Goal: Information Seeking & Learning: Learn about a topic

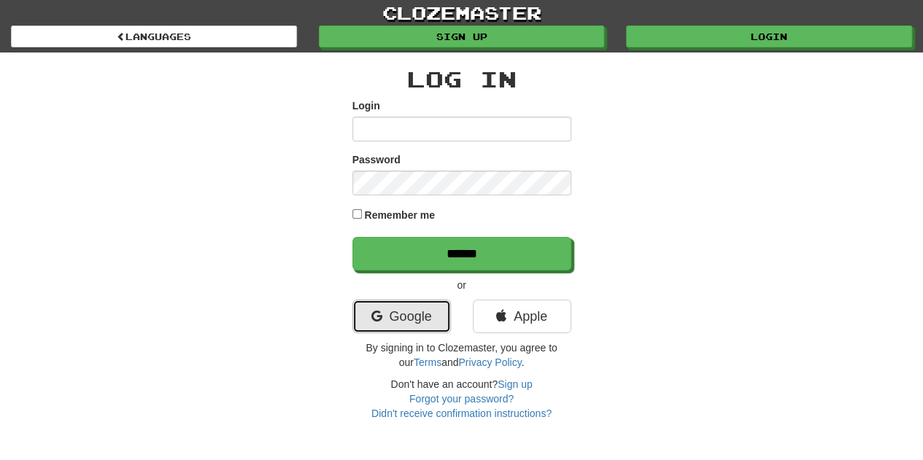
click at [400, 319] on link "Google" at bounding box center [401, 317] width 98 height 34
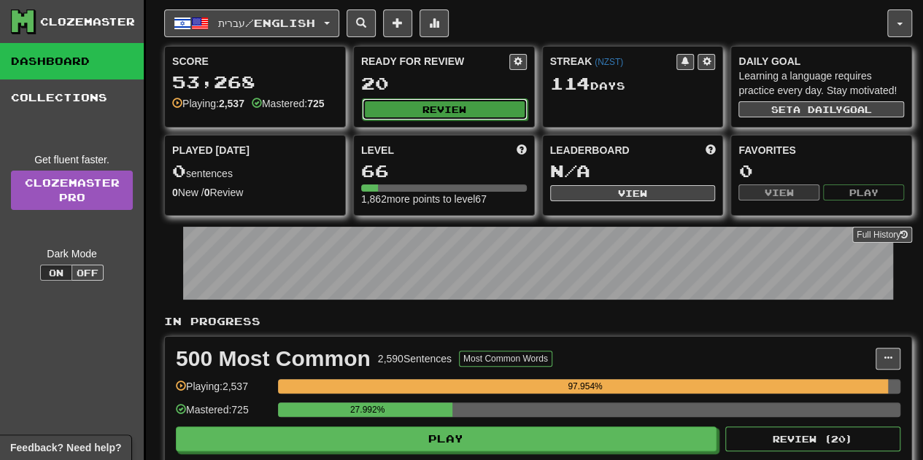
click at [429, 108] on button "Review" at bounding box center [445, 109] width 166 height 22
select select "**"
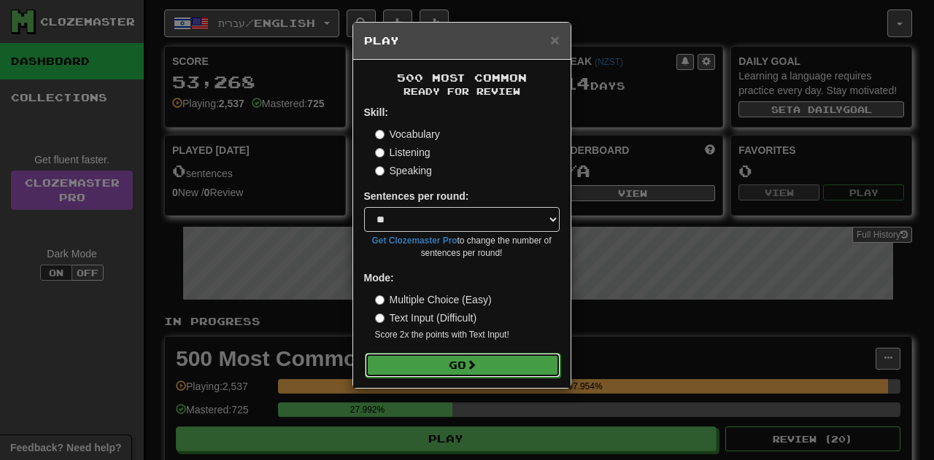
click at [489, 368] on button "Go" at bounding box center [462, 365] width 195 height 25
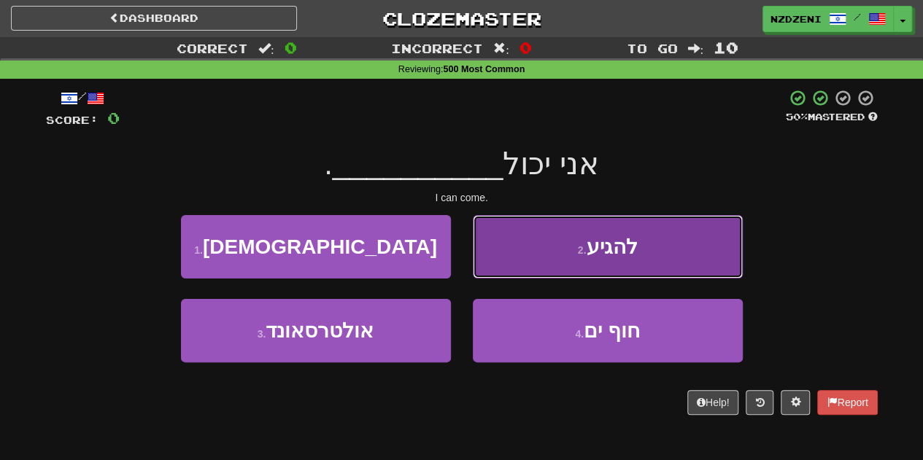
click at [553, 263] on button "2 . להגיע" at bounding box center [608, 246] width 270 height 63
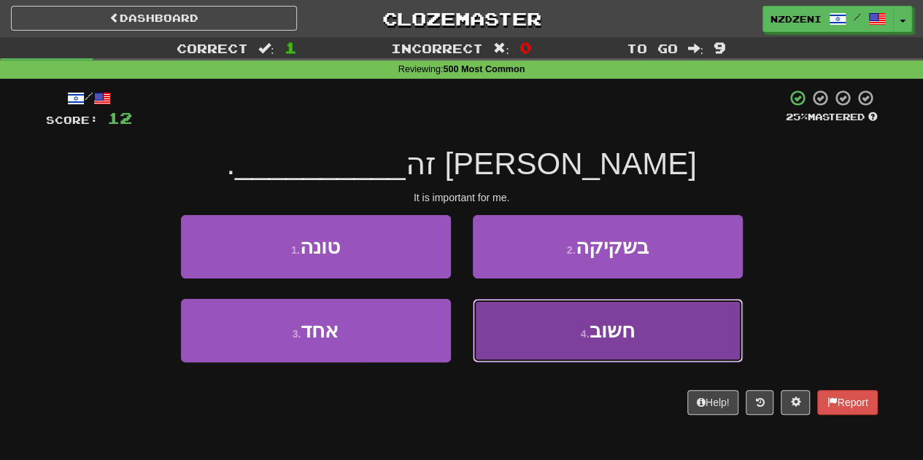
click at [546, 322] on button "4 . חשוב" at bounding box center [608, 330] width 270 height 63
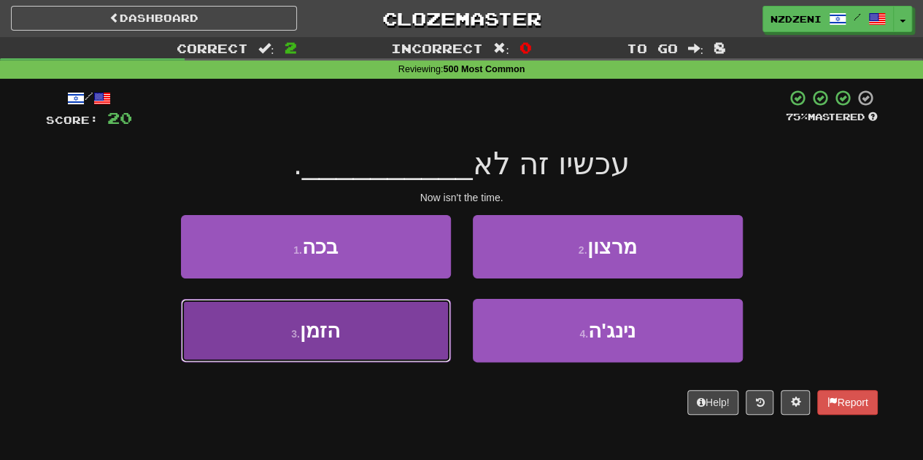
click at [376, 332] on button "3 . הזמן" at bounding box center [316, 330] width 270 height 63
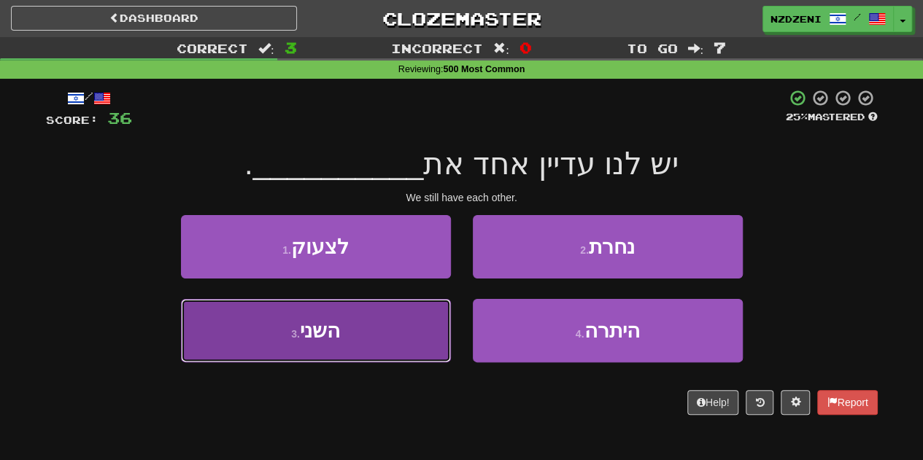
click at [357, 314] on button "3 . השני" at bounding box center [316, 330] width 270 height 63
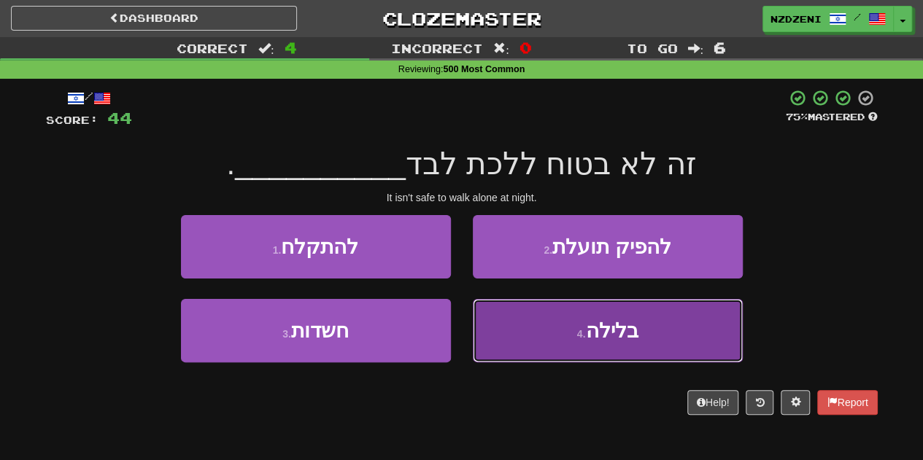
click at [563, 334] on button "4 . בלילה" at bounding box center [608, 330] width 270 height 63
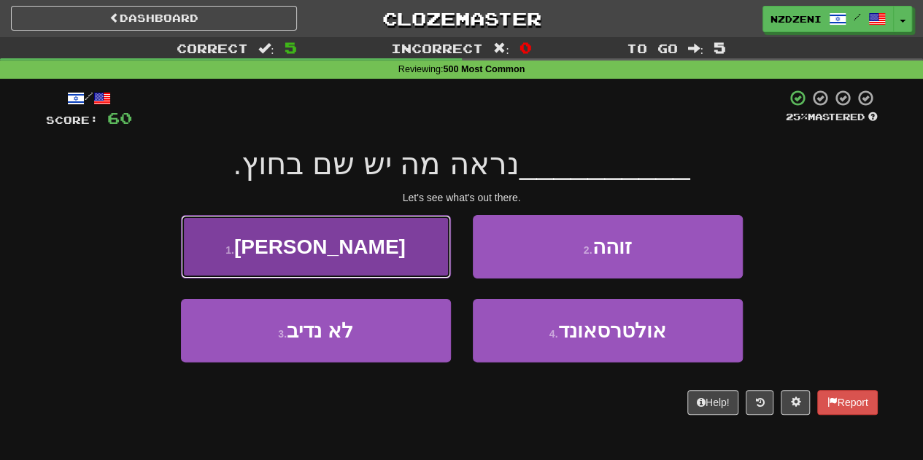
click at [365, 243] on button "1 . בואי" at bounding box center [316, 246] width 270 height 63
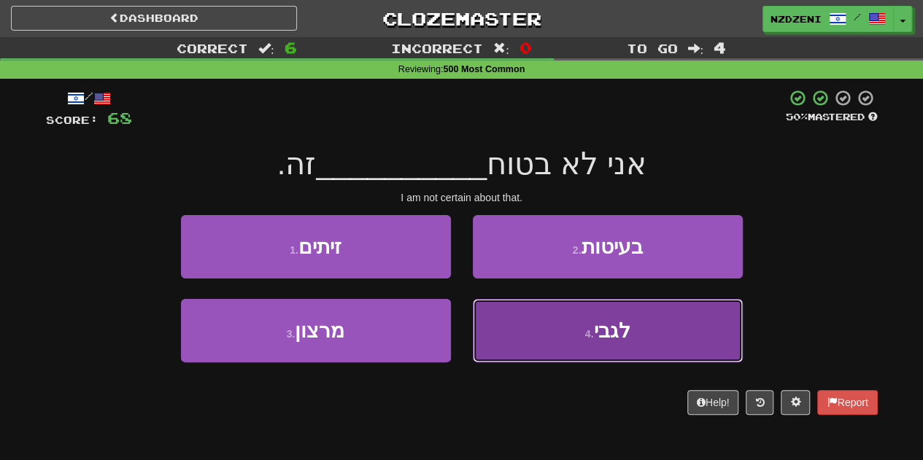
click at [511, 361] on button "4 . לגבי" at bounding box center [608, 330] width 270 height 63
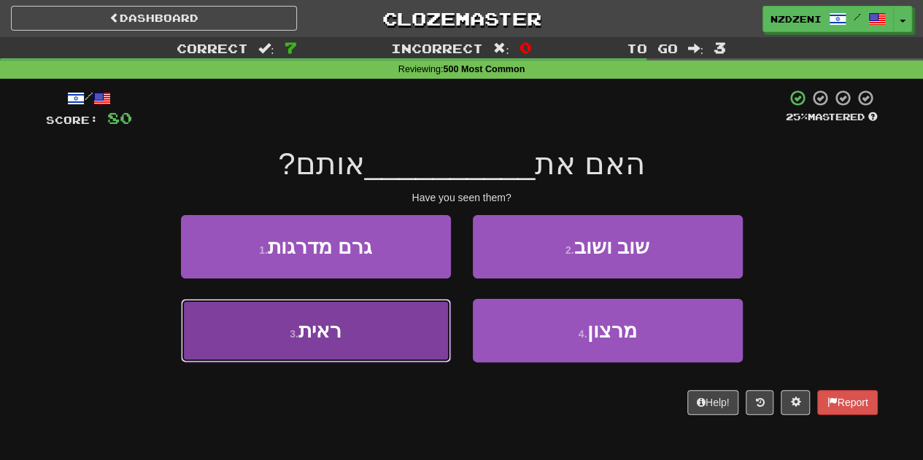
click at [358, 311] on button "3 . ראית" at bounding box center [316, 330] width 270 height 63
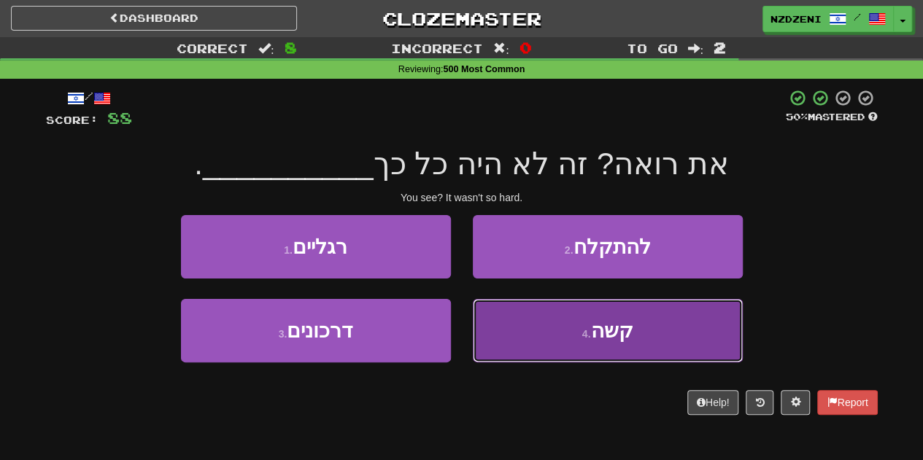
click at [537, 342] on button "4 . קשה" at bounding box center [608, 330] width 270 height 63
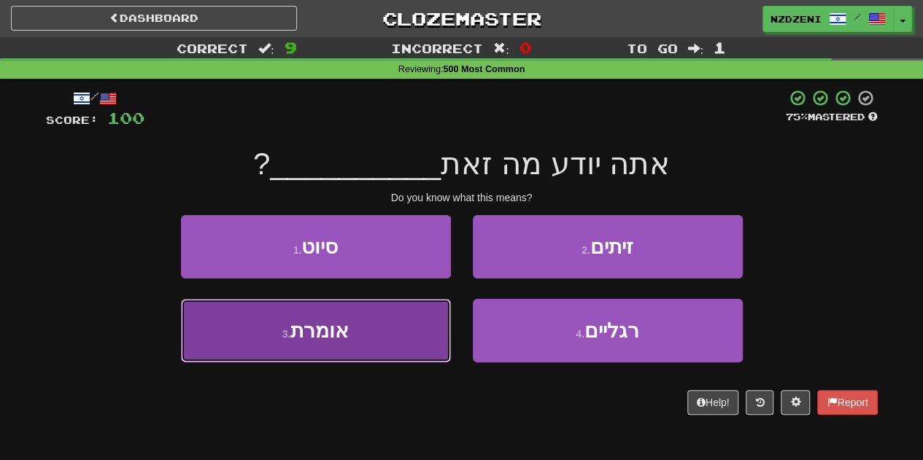
click at [376, 351] on button "3 . אומרת" at bounding box center [316, 330] width 270 height 63
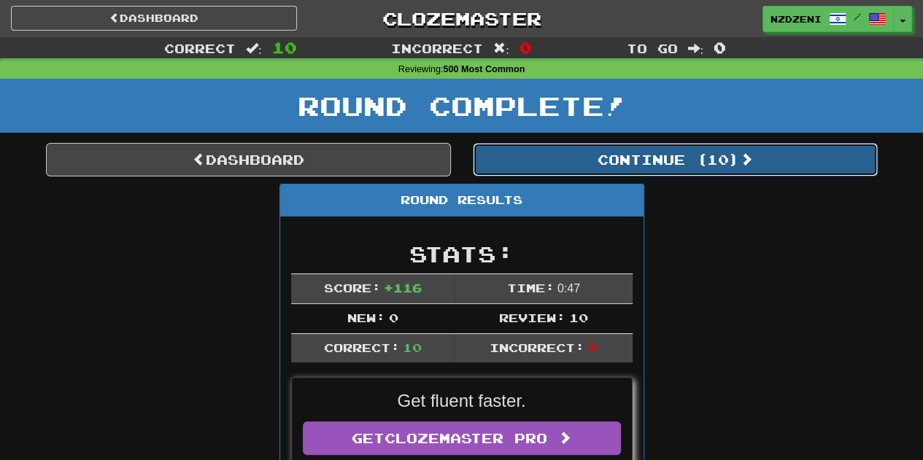
click at [648, 160] on button "Continue ( 10 )" at bounding box center [675, 160] width 405 height 34
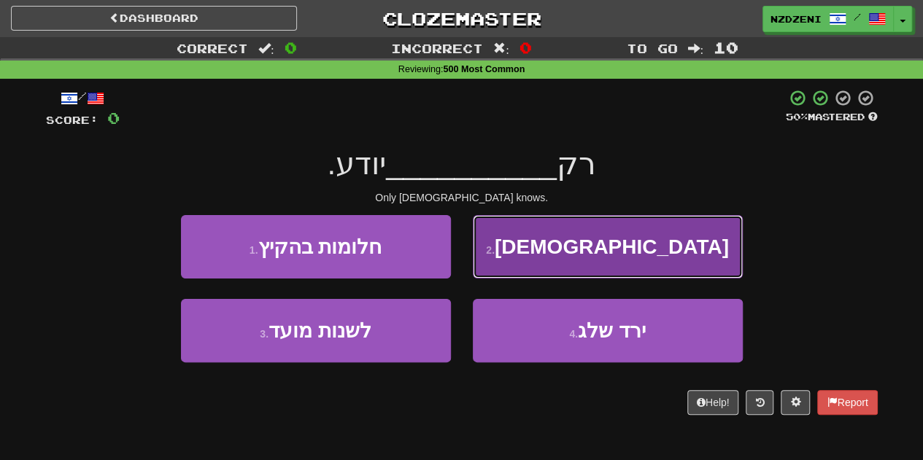
click at [550, 240] on button "2 . אלוהים" at bounding box center [608, 246] width 270 height 63
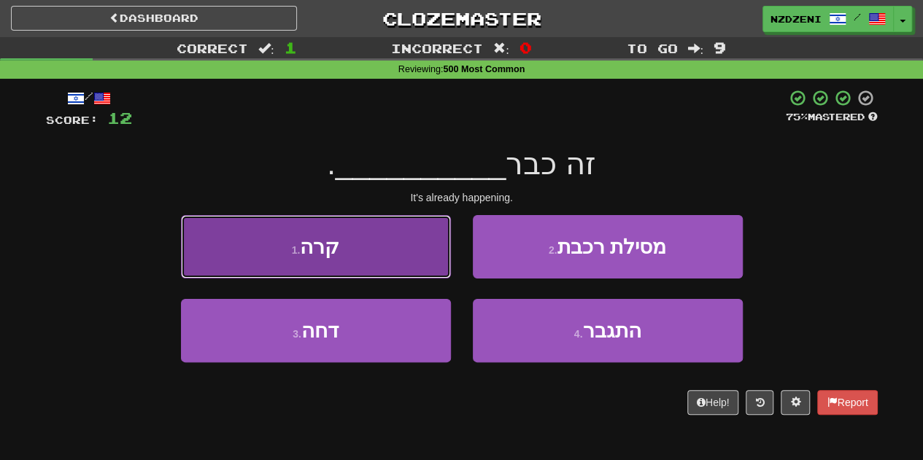
click at [360, 233] on button "1 . קרה" at bounding box center [316, 246] width 270 height 63
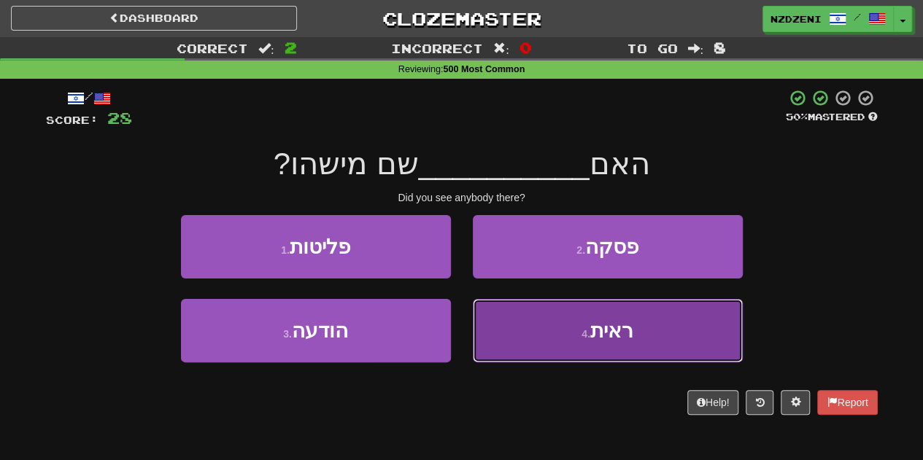
click at [560, 336] on button "4 . ראית" at bounding box center [608, 330] width 270 height 63
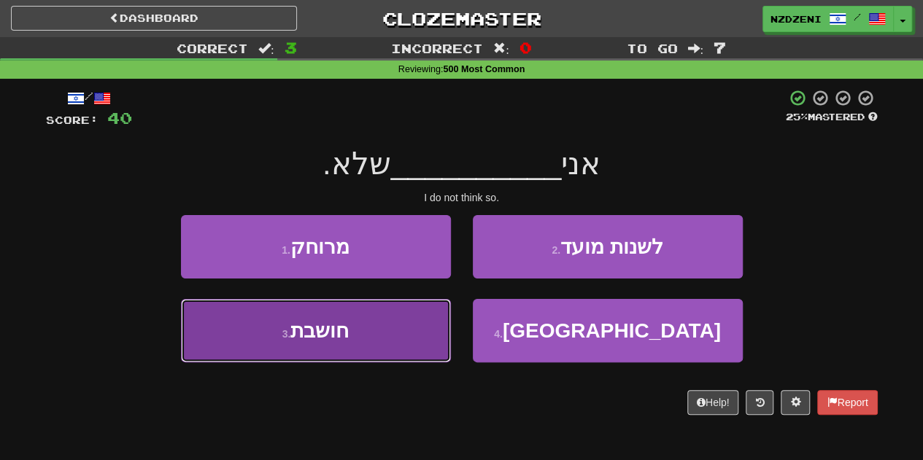
click at [376, 338] on button "3 . חושבת" at bounding box center [316, 330] width 270 height 63
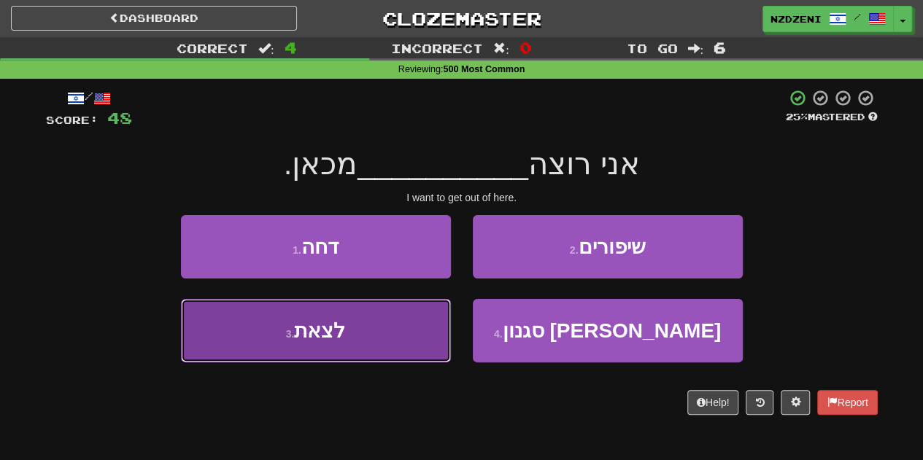
click at [387, 322] on button "3 . לצאת" at bounding box center [316, 330] width 270 height 63
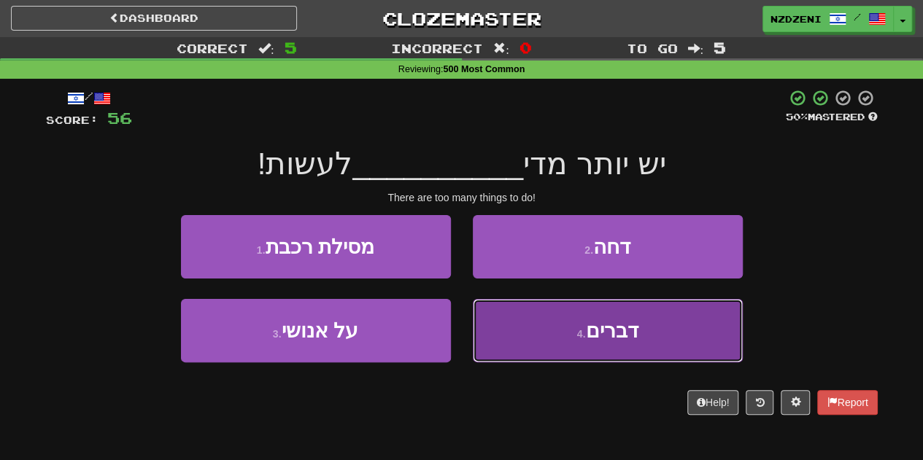
click at [545, 325] on button "4 . דברים" at bounding box center [608, 330] width 270 height 63
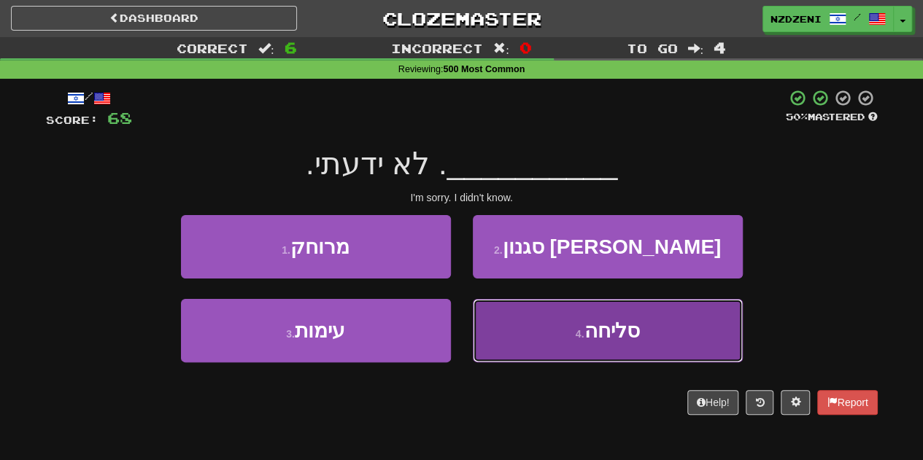
click at [534, 329] on button "4 . סליחה" at bounding box center [608, 330] width 270 height 63
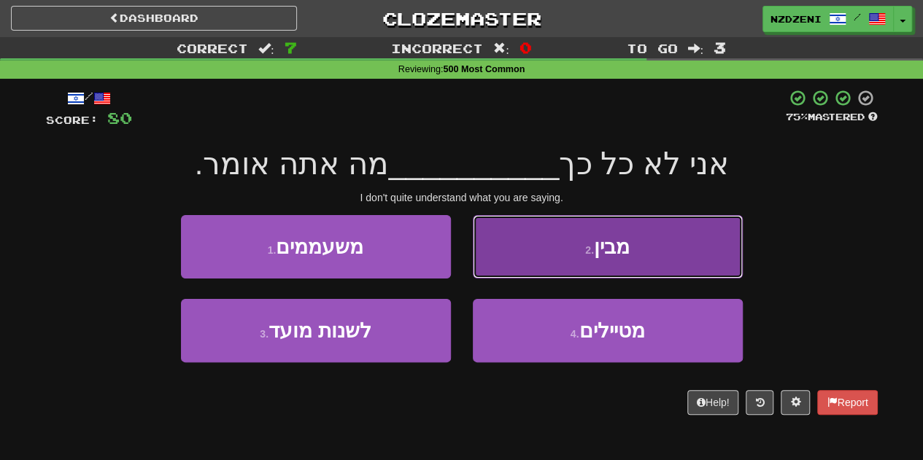
click at [535, 252] on button "2 . מבין" at bounding box center [608, 246] width 270 height 63
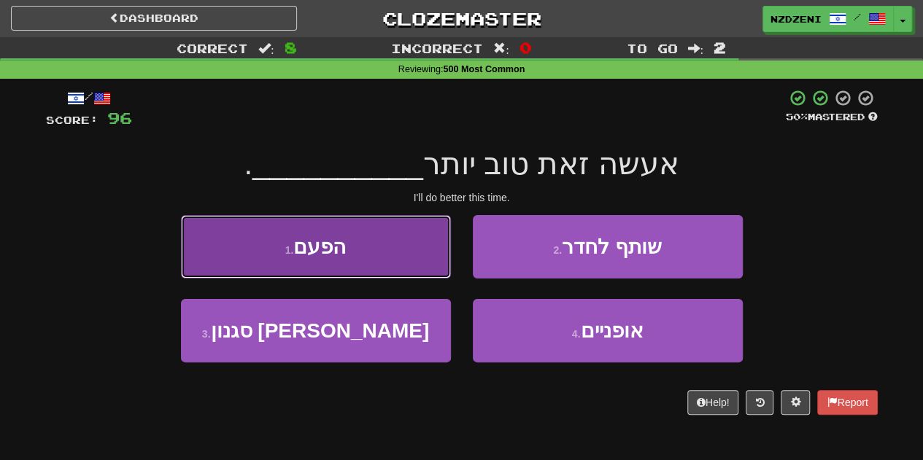
click at [381, 259] on button "1 . הפעם" at bounding box center [316, 246] width 270 height 63
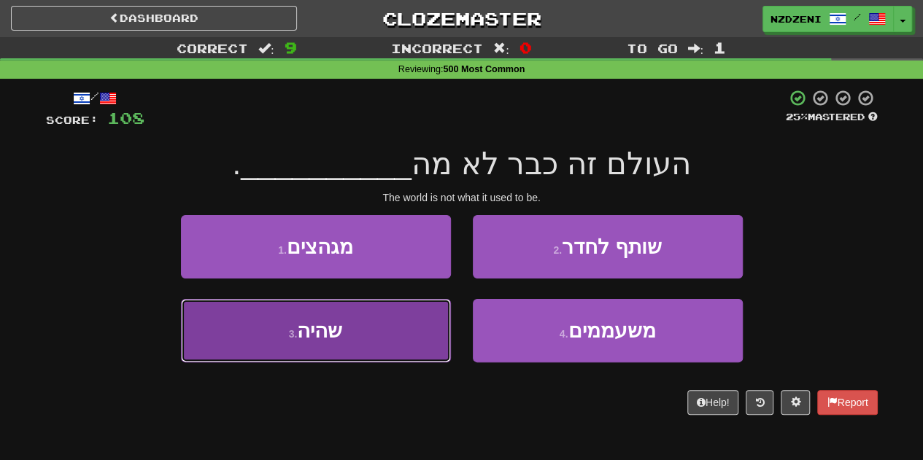
click at [355, 335] on button "3 . שהיה" at bounding box center [316, 330] width 270 height 63
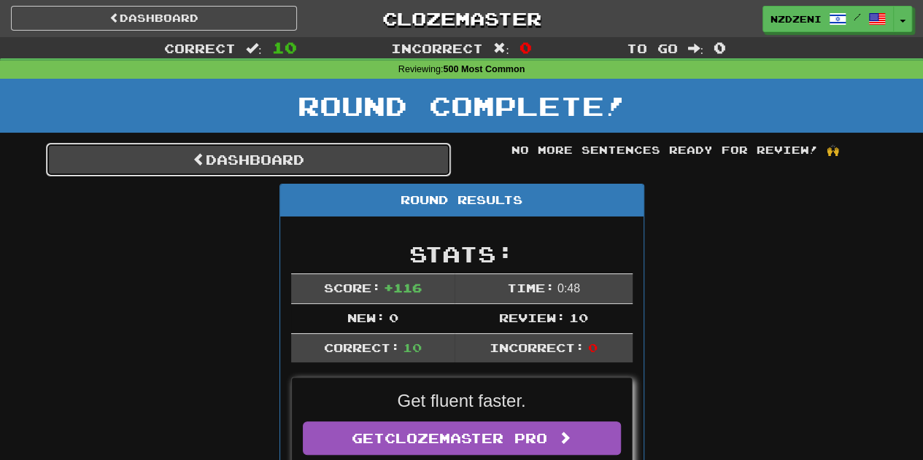
click at [322, 152] on link "Dashboard" at bounding box center [248, 160] width 405 height 34
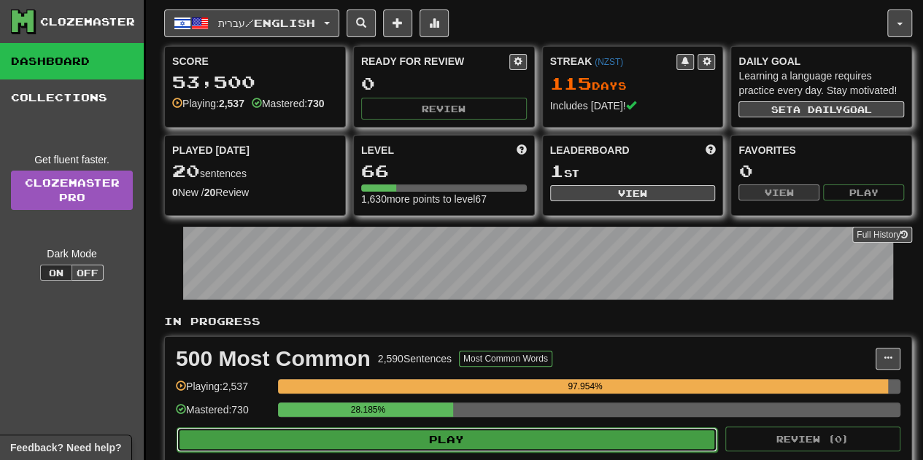
click at [422, 441] on button "Play" at bounding box center [447, 439] width 541 height 25
select select "**"
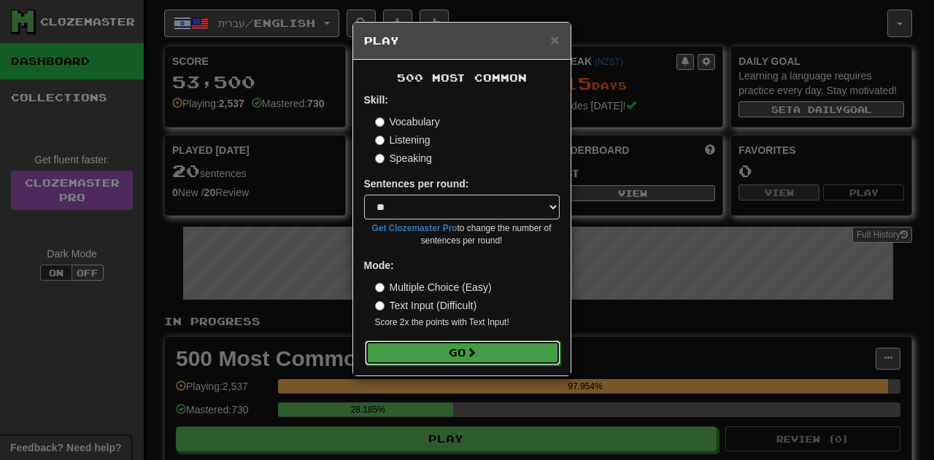
click at [471, 347] on span at bounding box center [471, 352] width 10 height 10
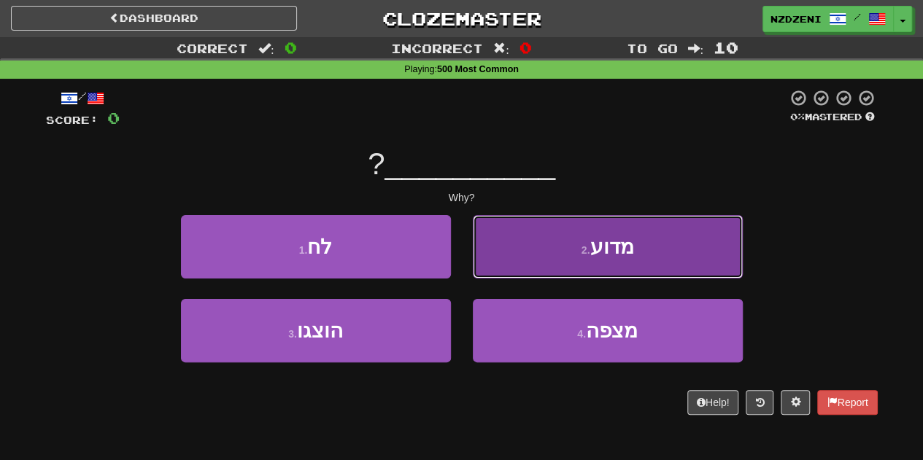
click at [590, 232] on button "2 . מדוע" at bounding box center [608, 246] width 270 height 63
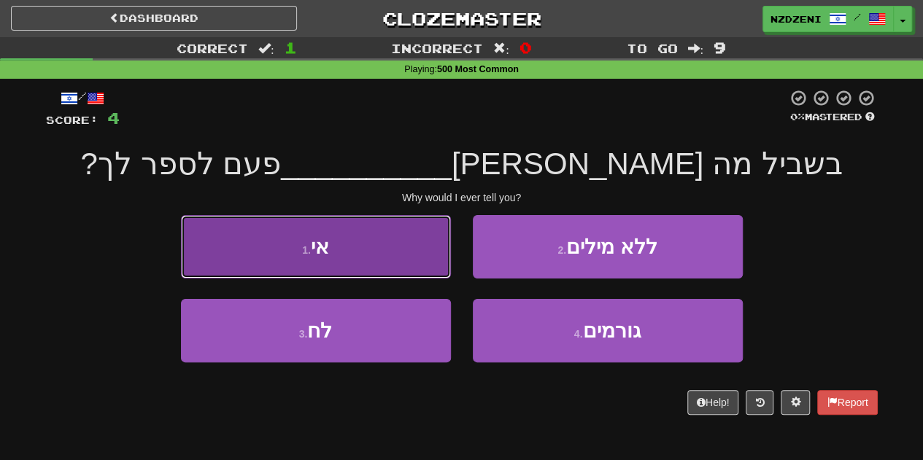
click at [427, 244] on button "1 . אי" at bounding box center [316, 246] width 270 height 63
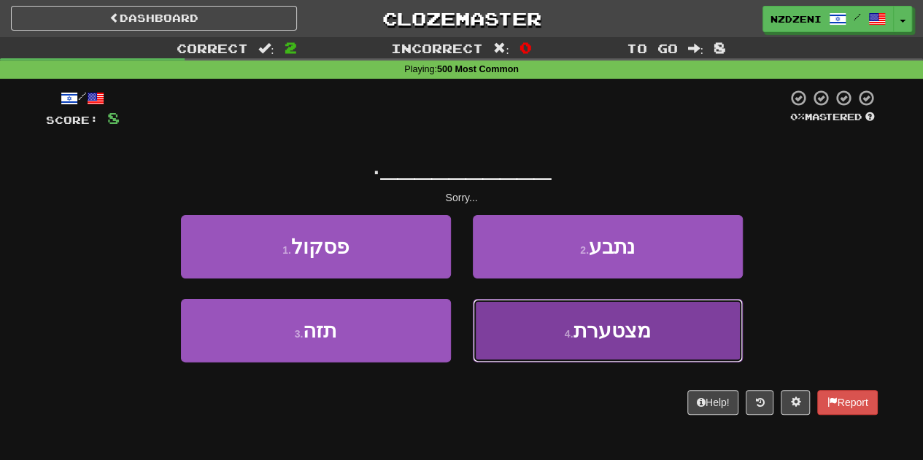
click at [556, 326] on button "4 . מצטערת" at bounding box center [608, 330] width 270 height 63
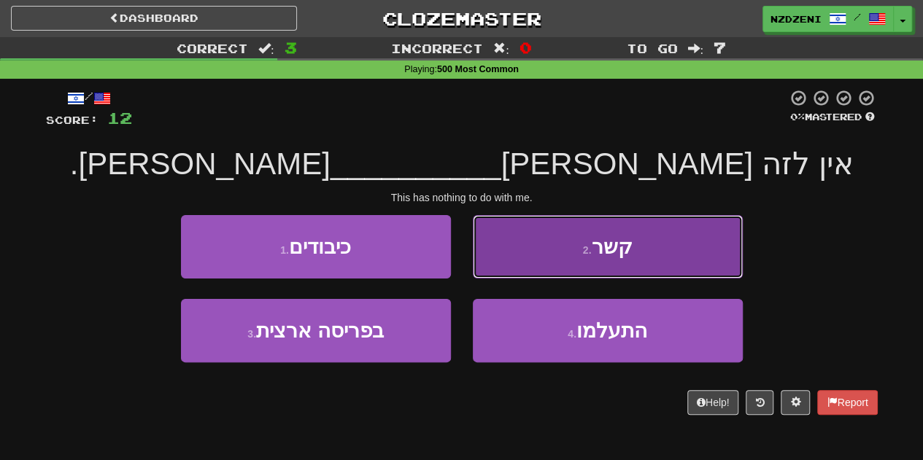
click at [551, 242] on button "2 . קשר" at bounding box center [608, 246] width 270 height 63
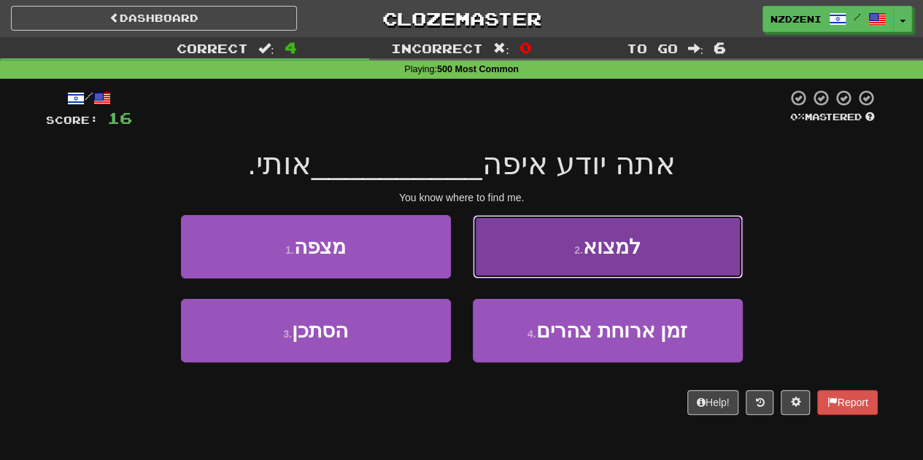
click at [572, 241] on button "2 . למצוא" at bounding box center [608, 246] width 270 height 63
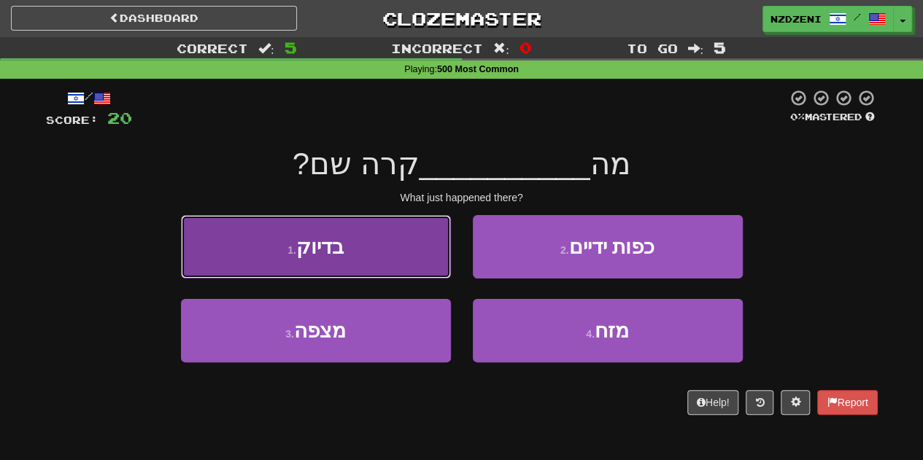
click at [390, 244] on button "1 . בדיוק" at bounding box center [316, 246] width 270 height 63
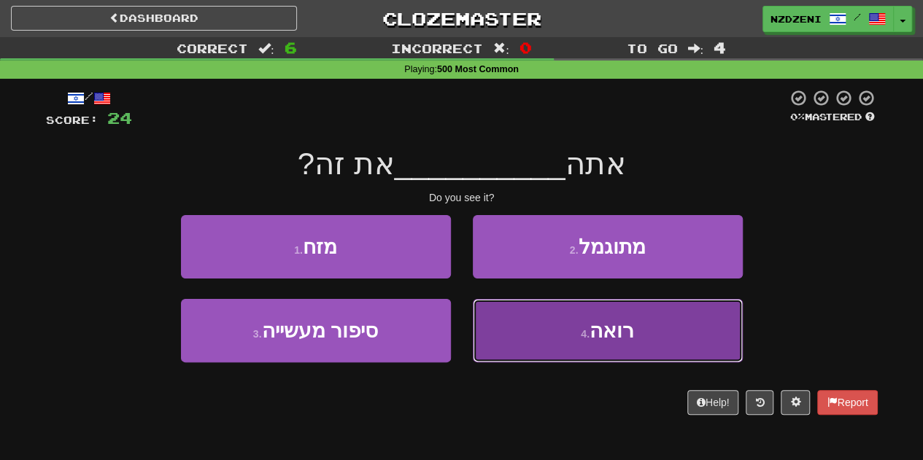
click at [566, 330] on button "4 . רואה" at bounding box center [608, 330] width 270 height 63
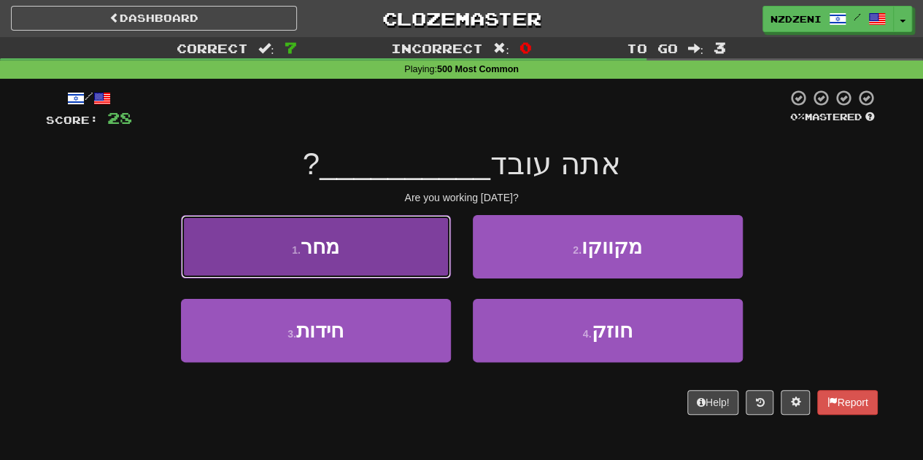
click at [383, 237] on button "1 . מחר" at bounding box center [316, 246] width 270 height 63
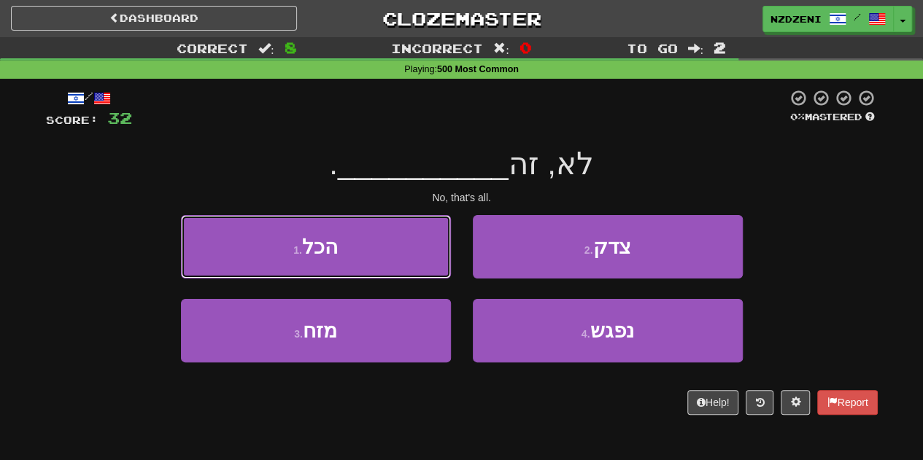
click at [383, 237] on button "1 . הכל" at bounding box center [316, 246] width 270 height 63
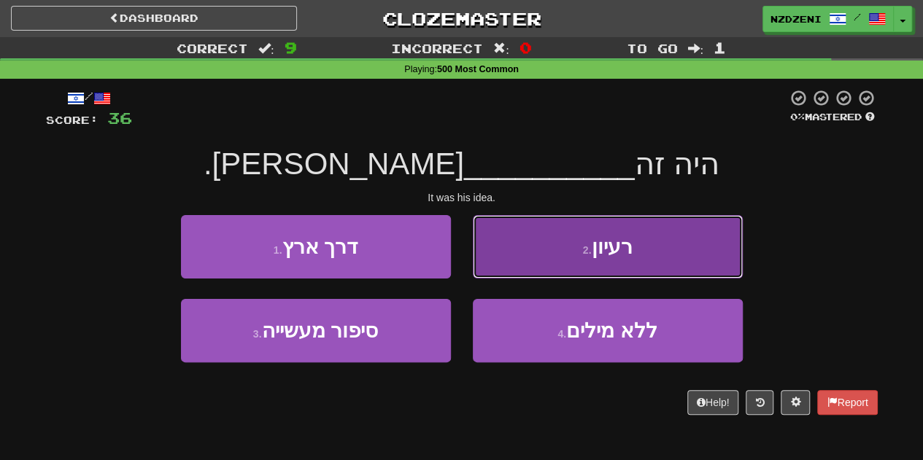
click at [545, 252] on button "2 . רעיון" at bounding box center [608, 246] width 270 height 63
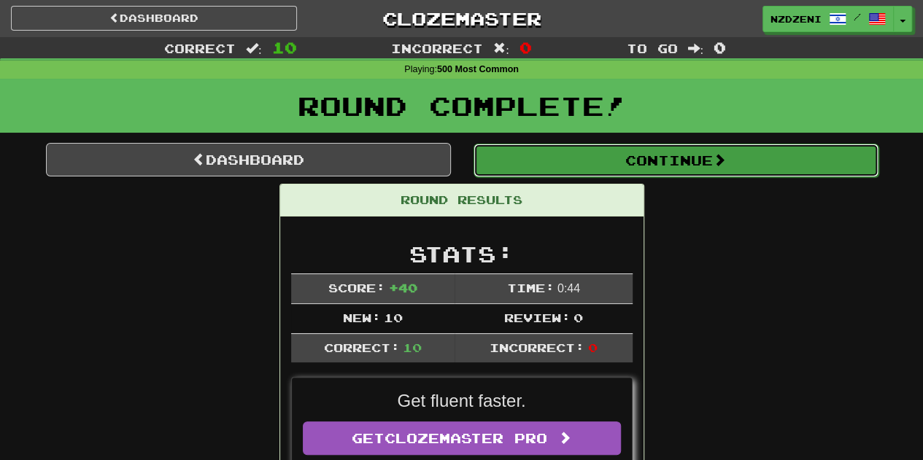
click at [610, 165] on button "Continue" at bounding box center [675, 161] width 405 height 34
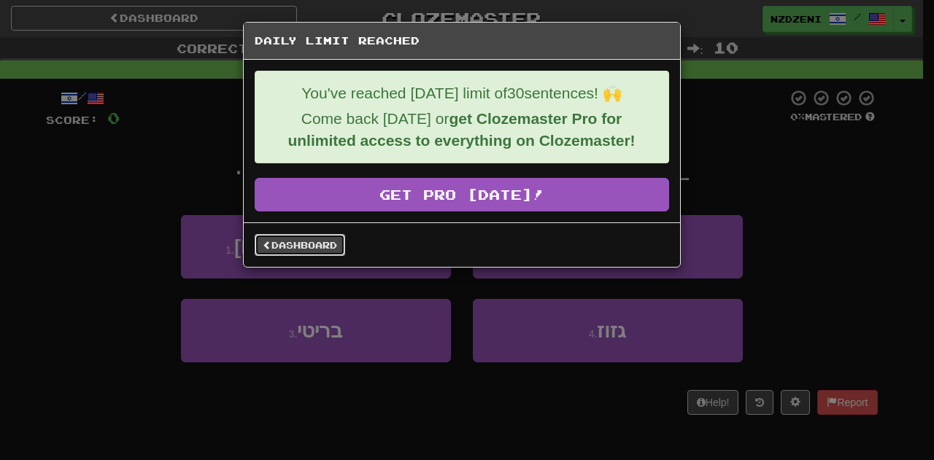
click at [322, 234] on link "Dashboard" at bounding box center [300, 245] width 90 height 22
